Goal: Register for event/course

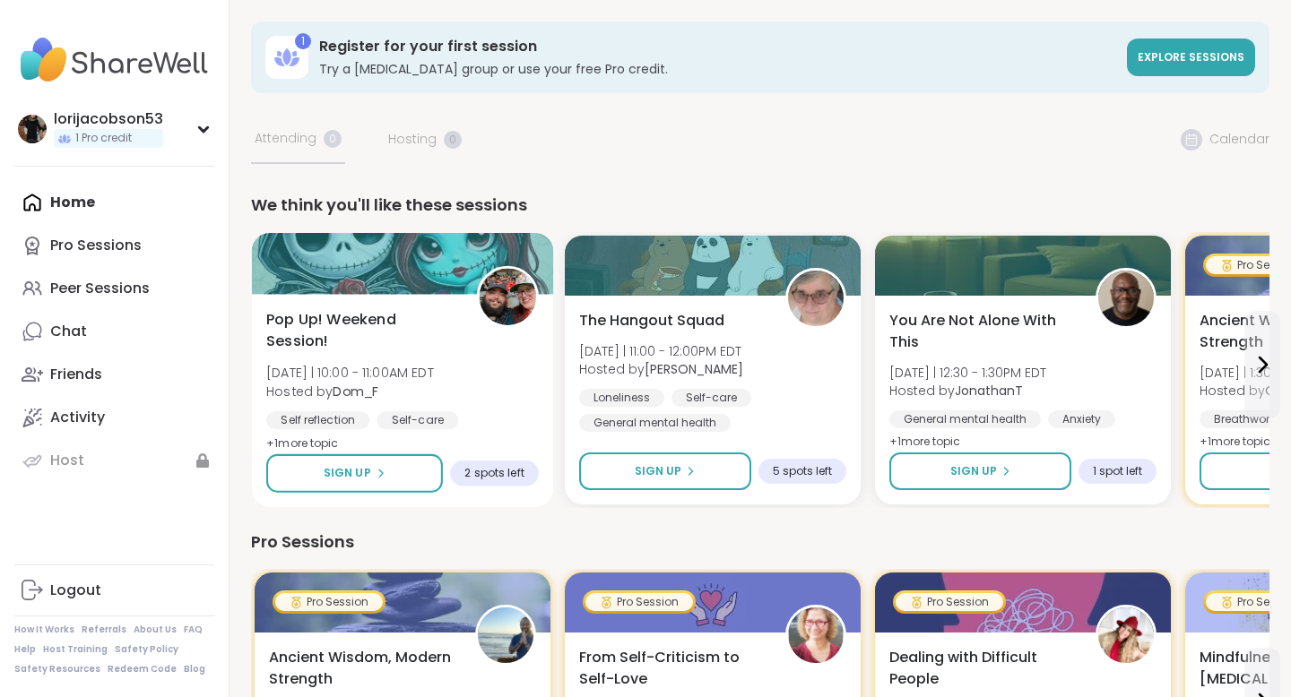
click at [369, 318] on span "Pop Up! Weekend Session!" at bounding box center [361, 331] width 190 height 44
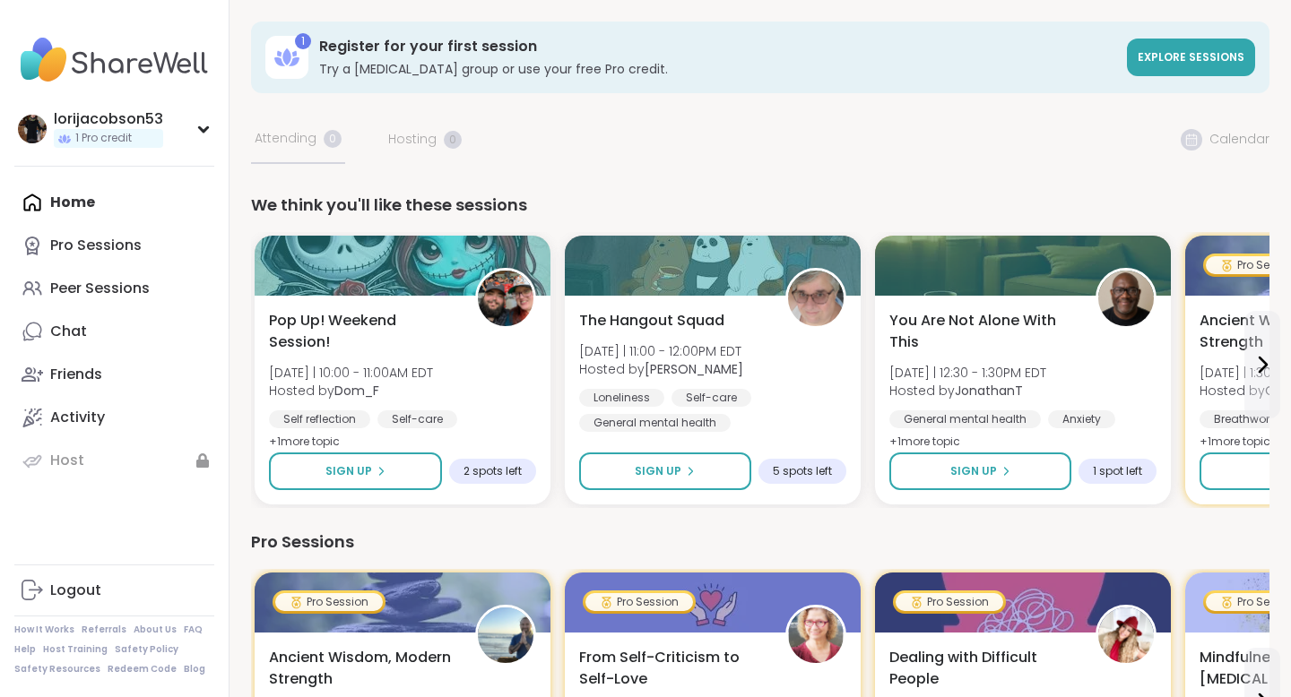
click at [645, 313] on span "The Hangout Squad" at bounding box center [650, 320] width 148 height 22
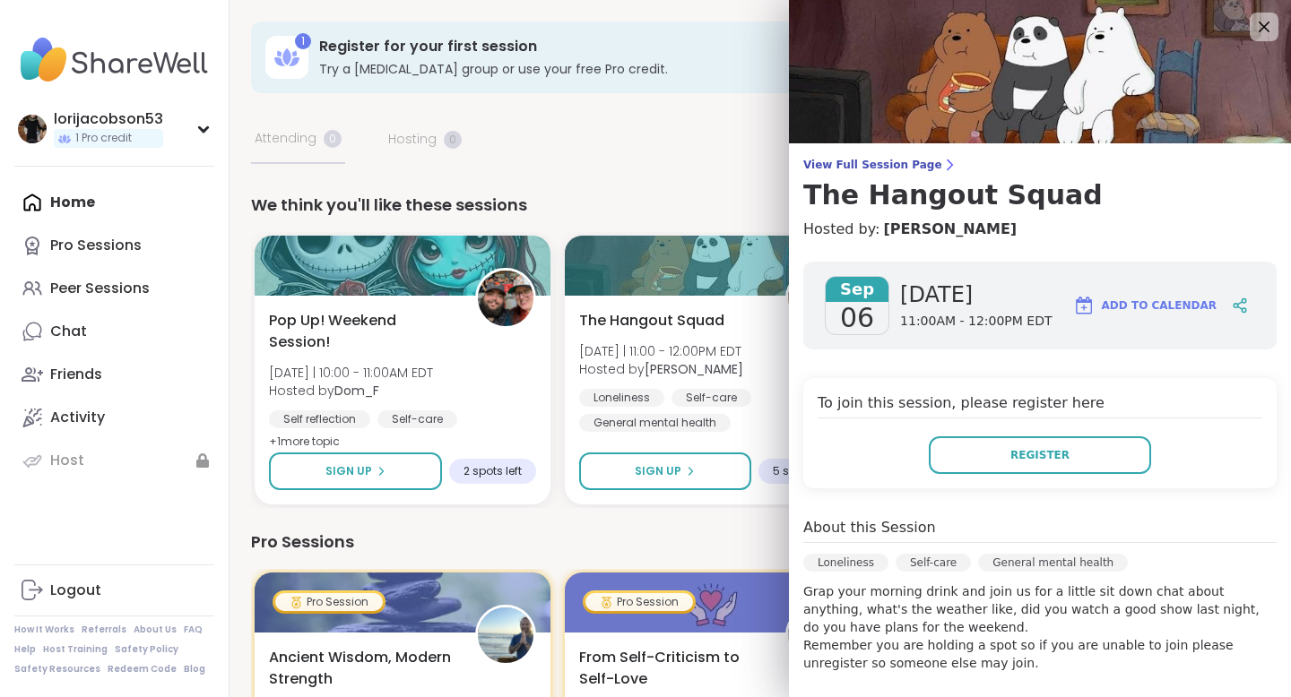
click at [679, 196] on div "We think you'll like these sessions" at bounding box center [760, 205] width 1018 height 25
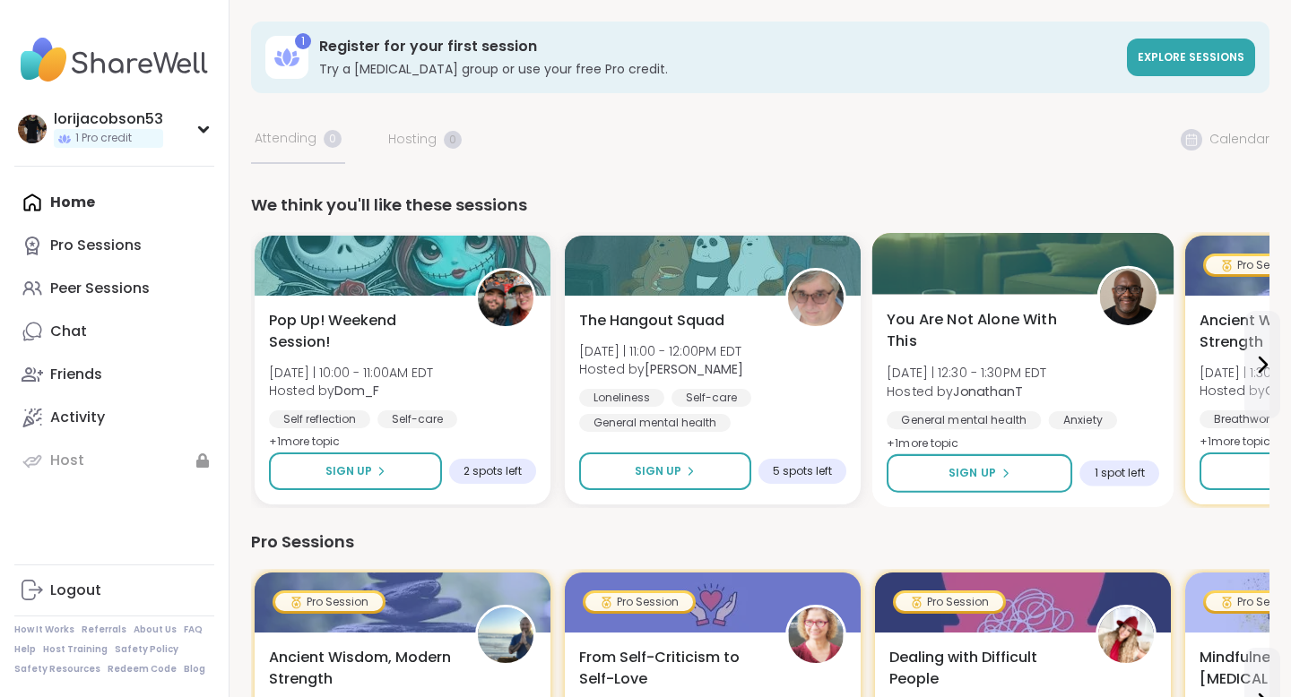
click at [927, 316] on span "You Are Not Alone With This" at bounding box center [982, 331] width 190 height 44
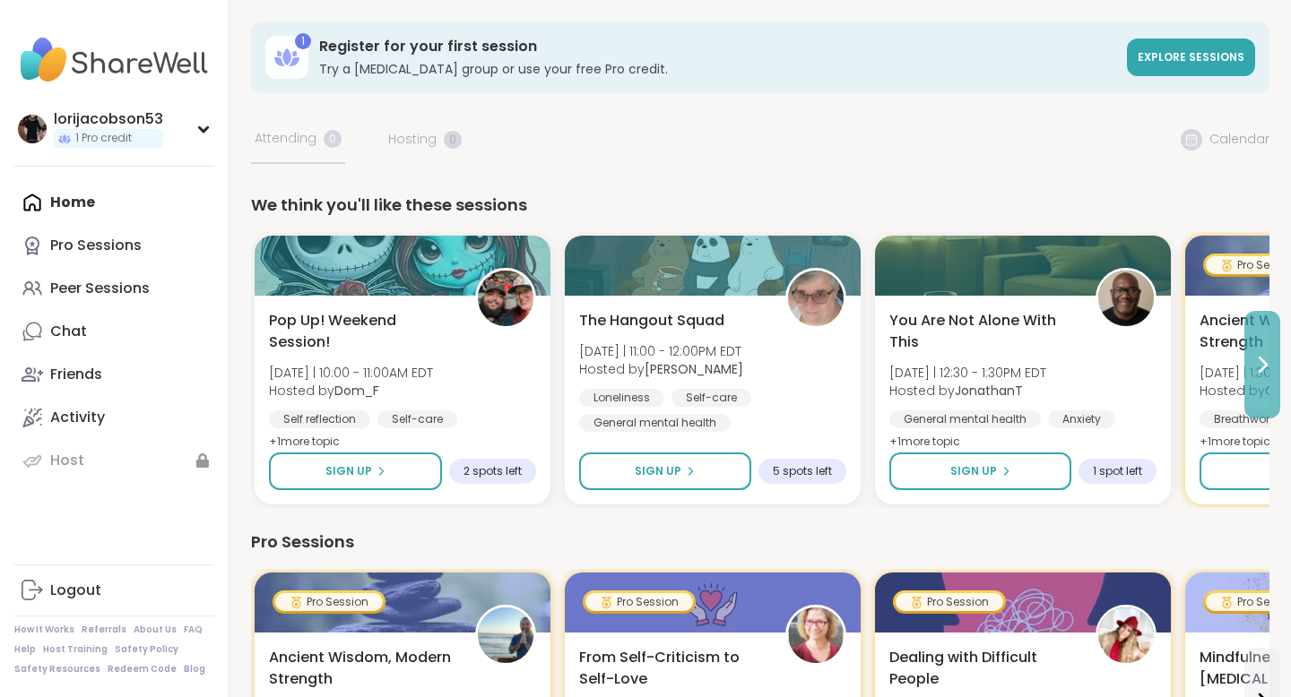
click at [1268, 371] on icon at bounding box center [1262, 365] width 22 height 22
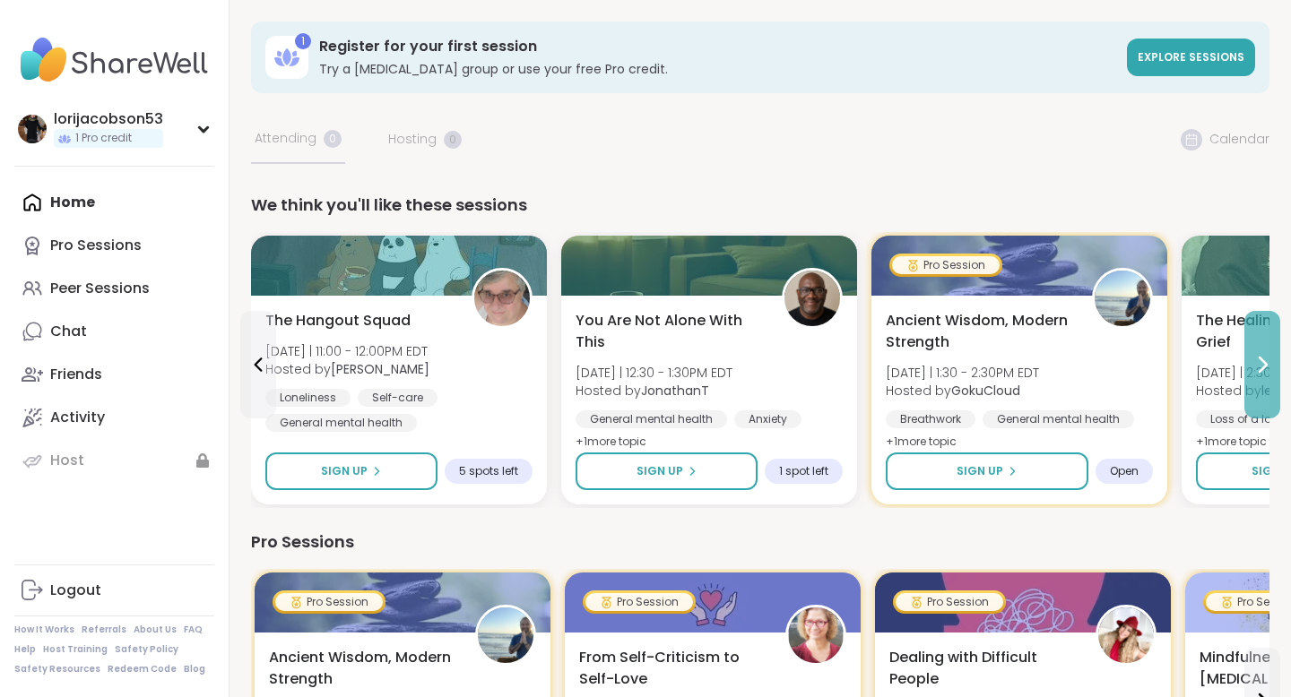
click at [1268, 371] on icon at bounding box center [1262, 365] width 22 height 22
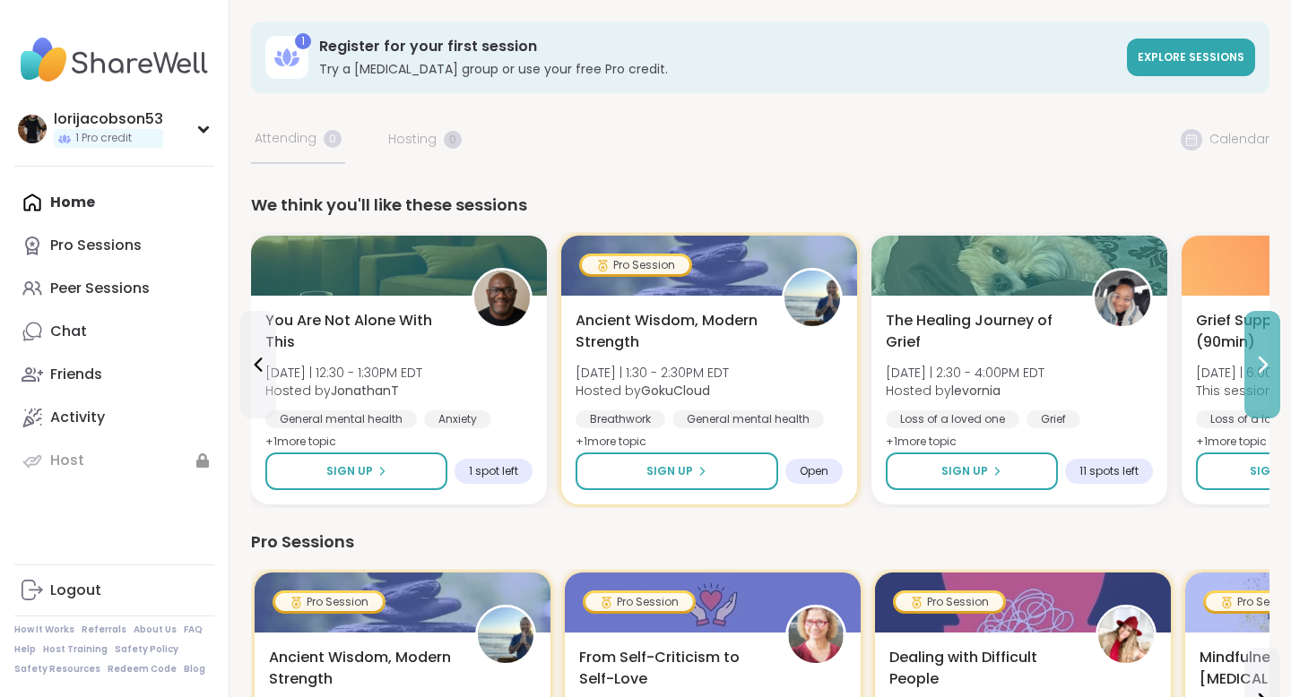
click at [1268, 371] on icon at bounding box center [1262, 365] width 22 height 22
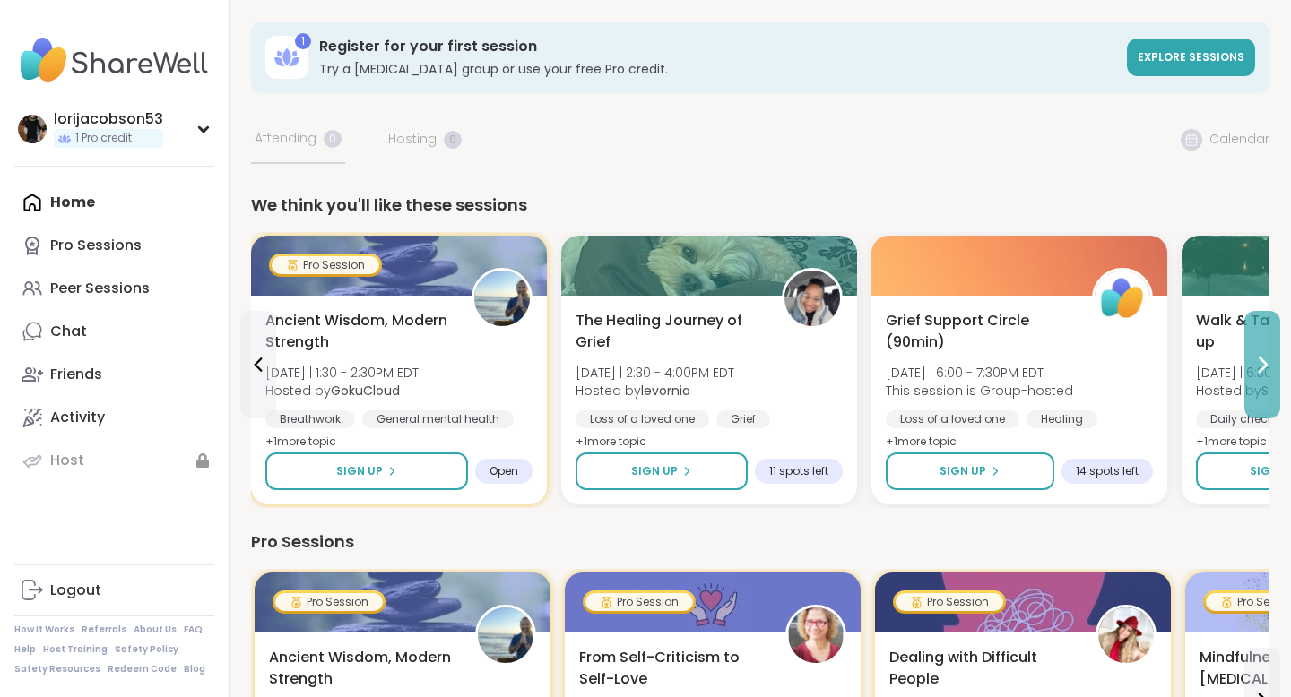
click at [1260, 360] on icon at bounding box center [1262, 365] width 22 height 22
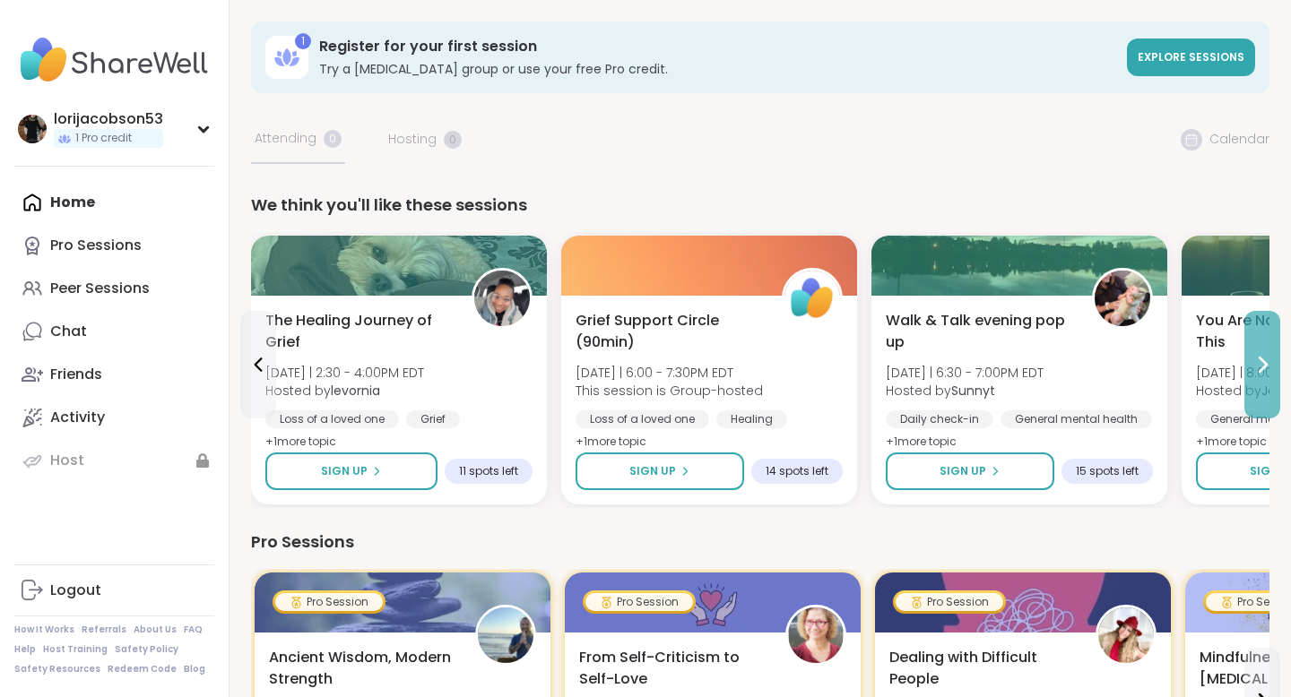
click at [1261, 360] on icon at bounding box center [1262, 365] width 7 height 14
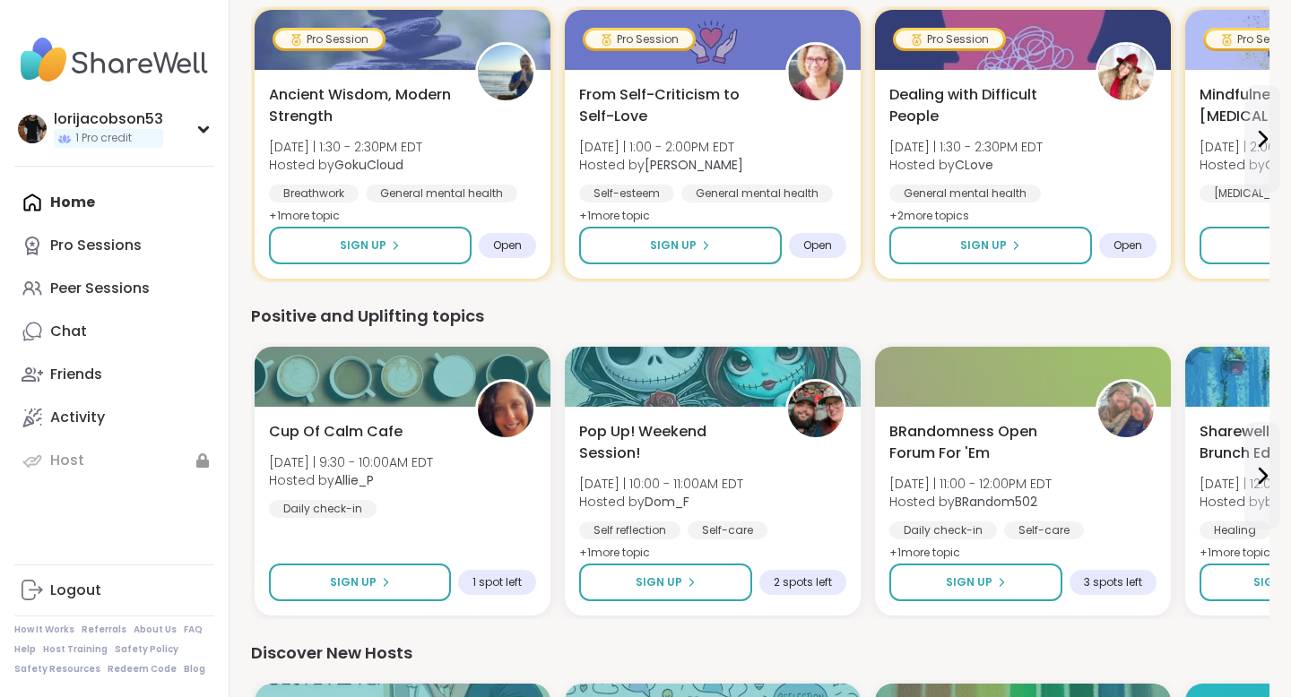
scroll to position [566, 0]
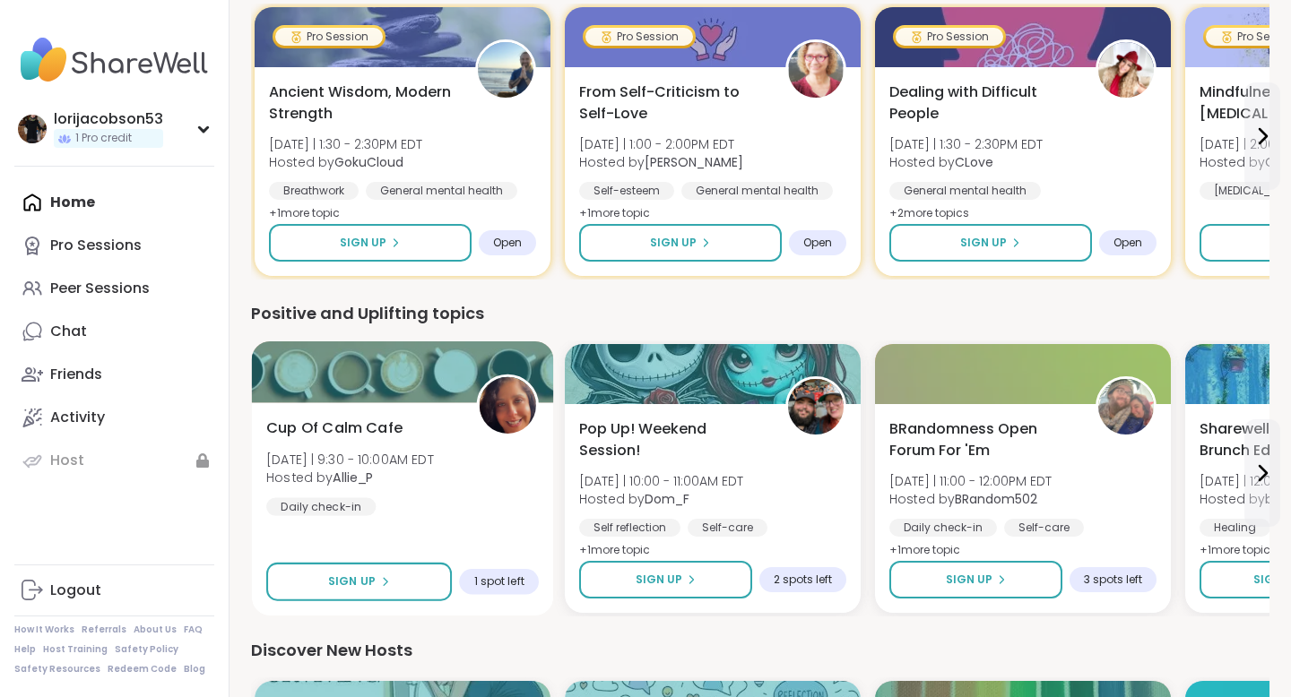
click at [386, 423] on span "Cup Of Calm Cafe" at bounding box center [334, 429] width 136 height 22
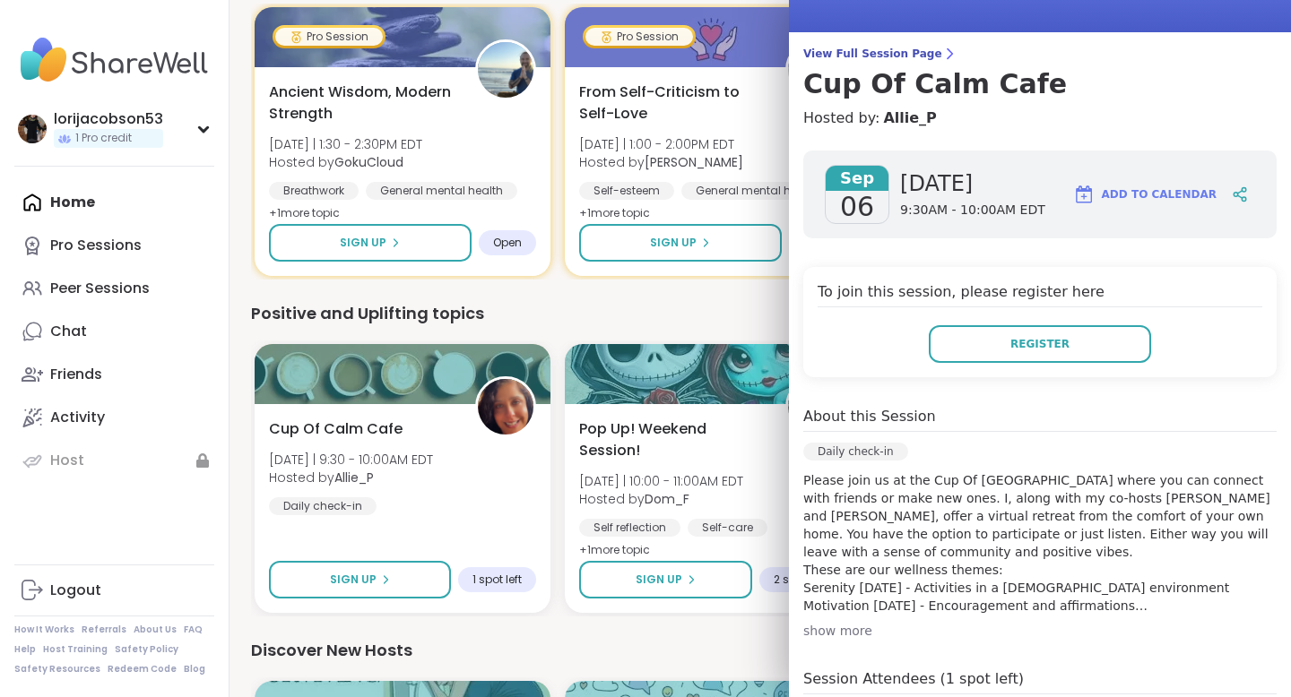
scroll to position [124, 0]
